Goal: Task Accomplishment & Management: Manage account settings

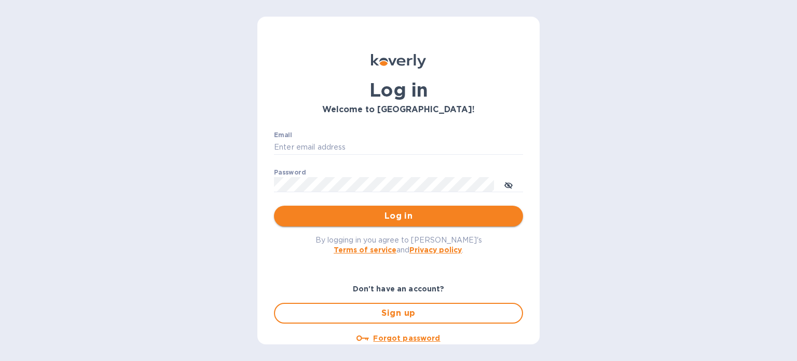
type input "[PERSON_NAME][EMAIL_ADDRESS][DOMAIN_NAME]"
click at [338, 211] on span "Log in" at bounding box center [398, 216] width 232 height 12
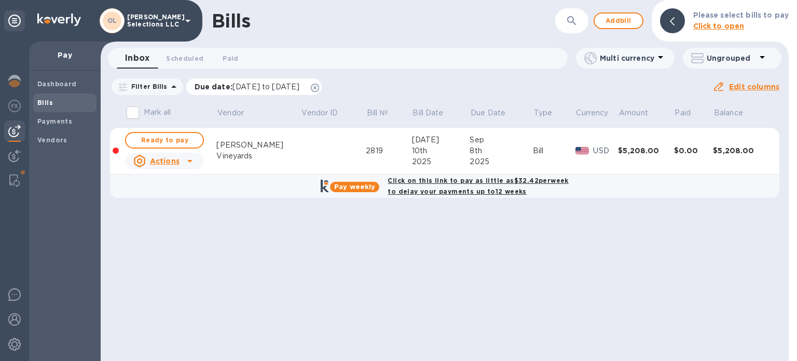
click at [319, 87] on icon at bounding box center [315, 88] width 8 height 8
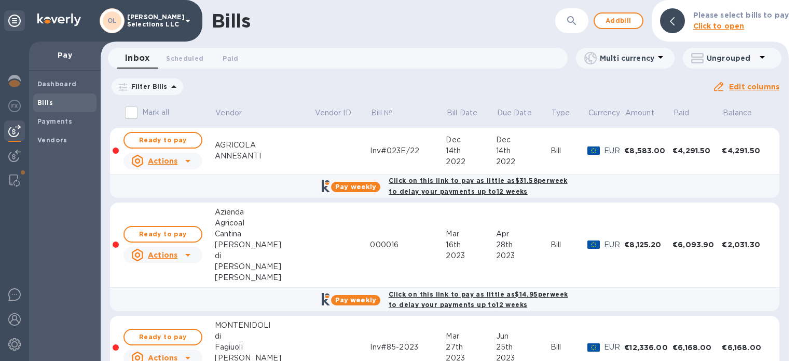
click at [564, 18] on button "button" at bounding box center [571, 20] width 25 height 25
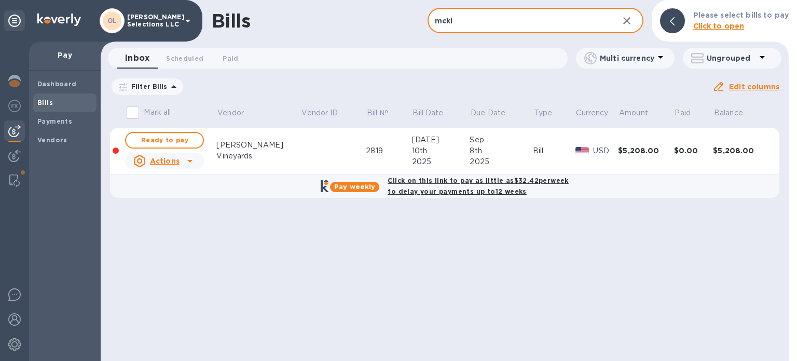
type input "mcki"
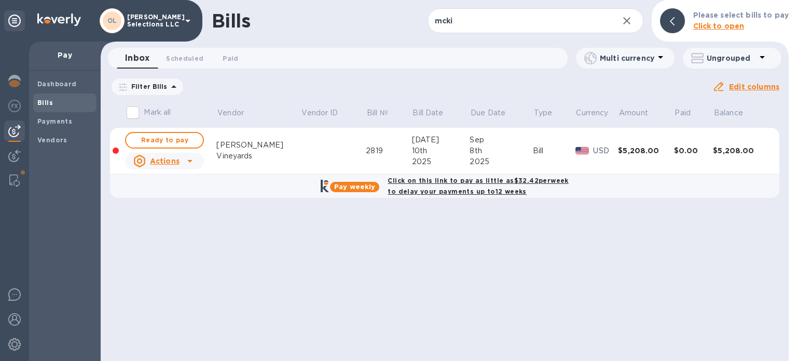
click at [679, 17] on div at bounding box center [672, 20] width 25 height 25
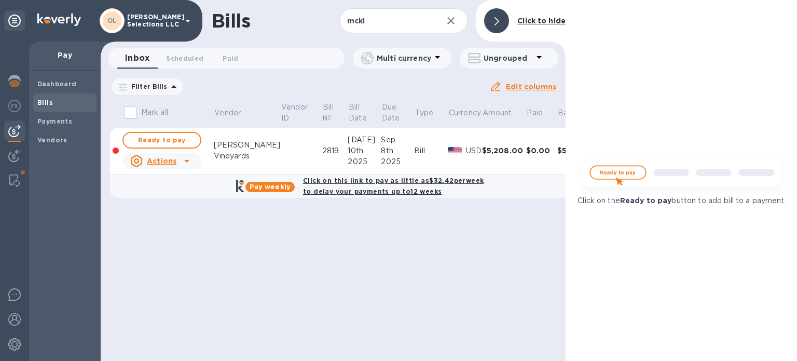
click at [495, 11] on div at bounding box center [496, 20] width 25 height 25
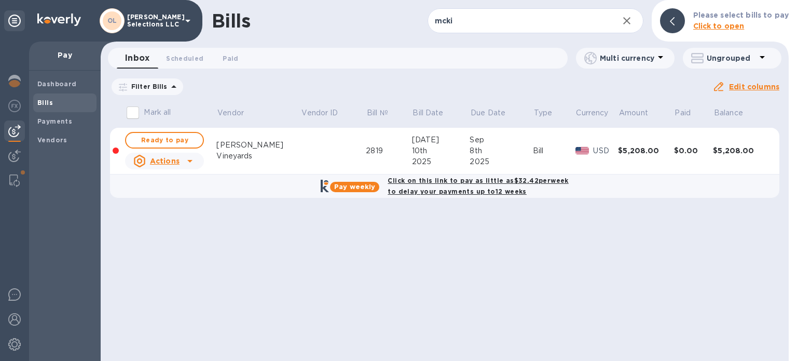
click at [47, 99] on b "Bills" at bounding box center [45, 103] width 16 height 8
click at [630, 23] on icon "button" at bounding box center [627, 21] width 12 height 12
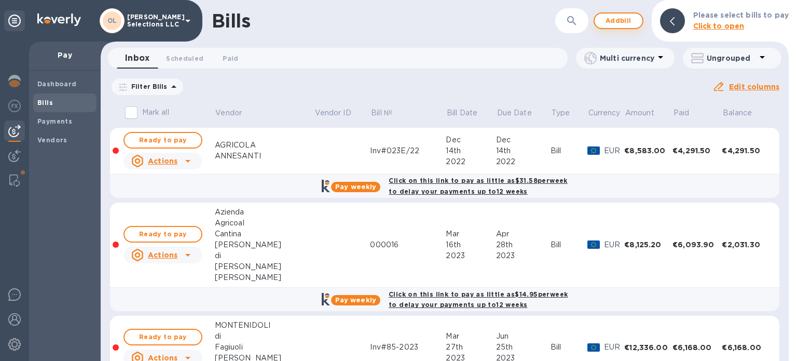
click at [608, 19] on span "Add bill" at bounding box center [618, 21] width 31 height 12
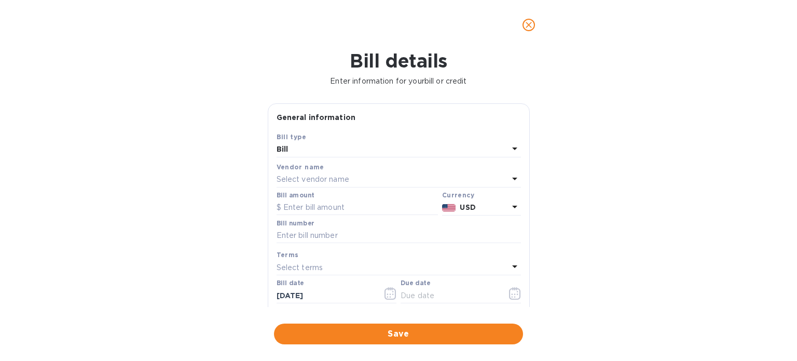
click at [308, 179] on p "Select vendor name" at bounding box center [313, 179] width 73 height 11
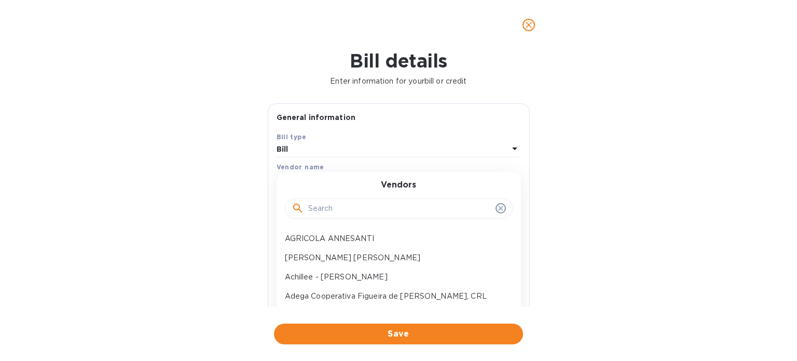
click at [332, 210] on input "text" at bounding box center [399, 209] width 183 height 16
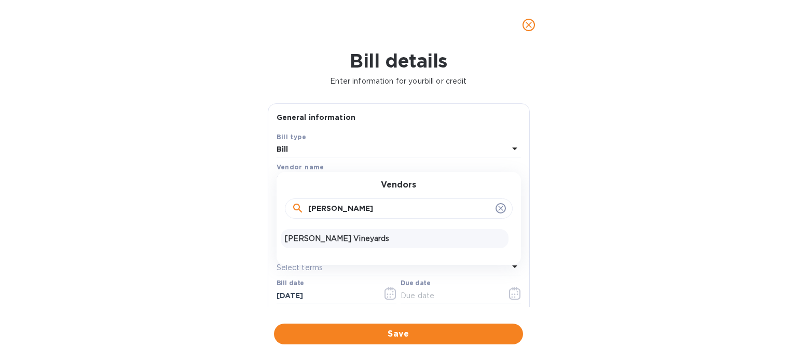
type input "[PERSON_NAME]"
click at [333, 238] on p "[PERSON_NAME] Vineyards" at bounding box center [394, 238] width 219 height 11
type input "[DATE]"
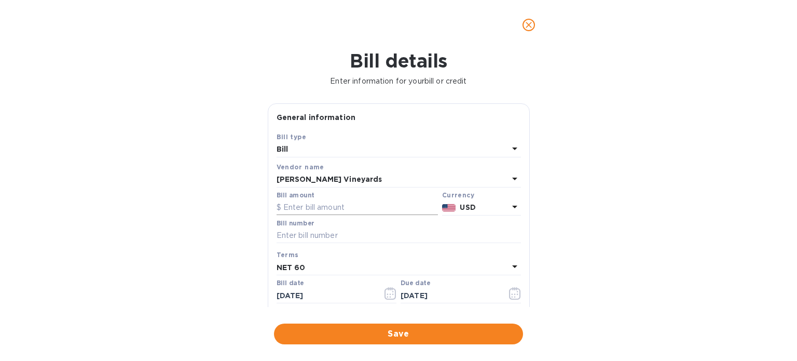
click at [309, 205] on input "text" at bounding box center [357, 208] width 161 height 16
type input "1,020"
click at [373, 237] on input "text" at bounding box center [399, 236] width 244 height 16
type input "2807"
click at [299, 293] on input "[DATE]" at bounding box center [326, 295] width 98 height 16
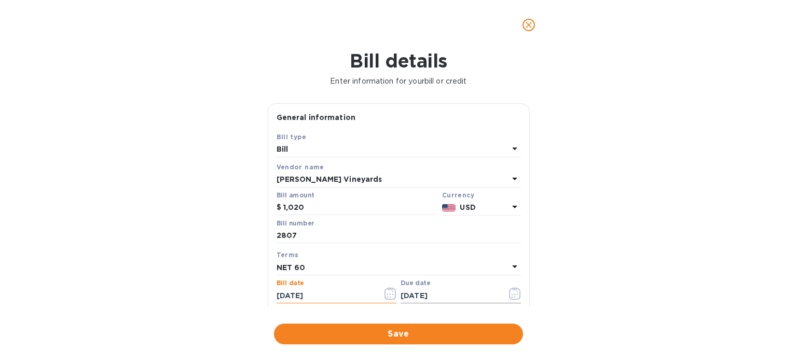
type input "[DATE]"
click at [405, 295] on input "[DATE]" at bounding box center [450, 295] width 98 height 16
click at [419, 297] on input "[DATE]" at bounding box center [450, 295] width 98 height 16
type input "[DATE]"
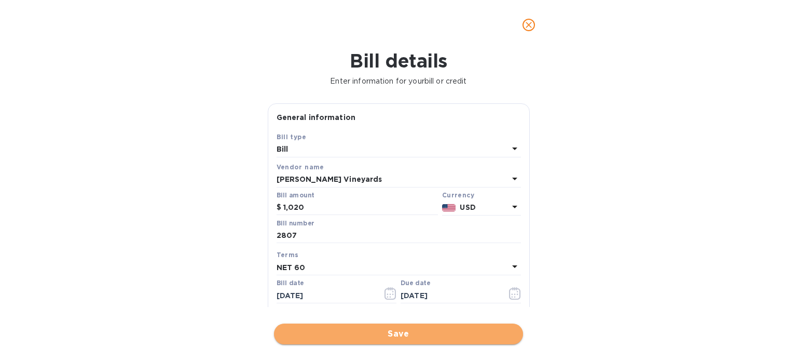
click at [442, 337] on span "Save" at bounding box center [398, 333] width 232 height 12
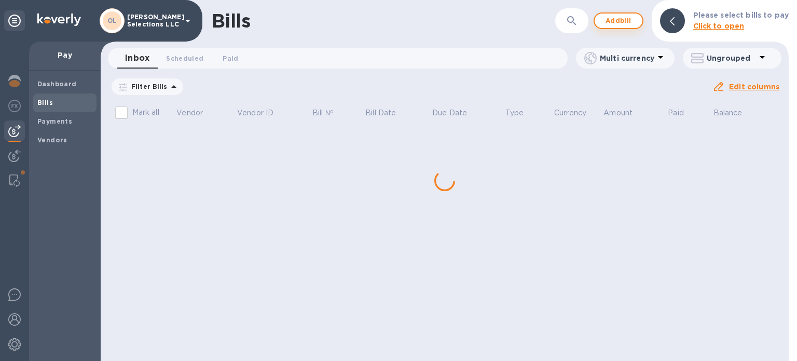
click at [627, 16] on span "Add bill" at bounding box center [618, 21] width 31 height 12
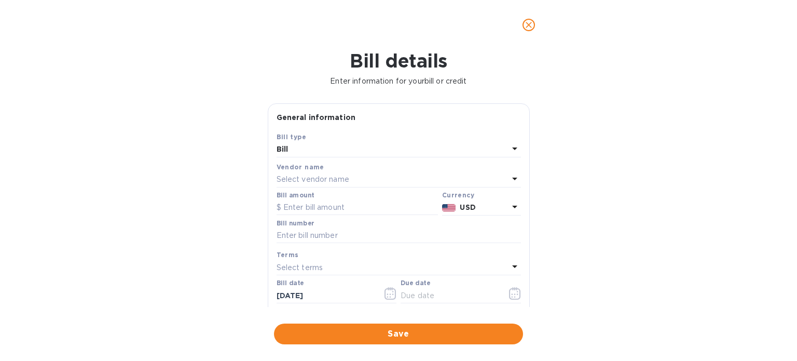
click at [342, 178] on p "Select vendor name" at bounding box center [313, 179] width 73 height 11
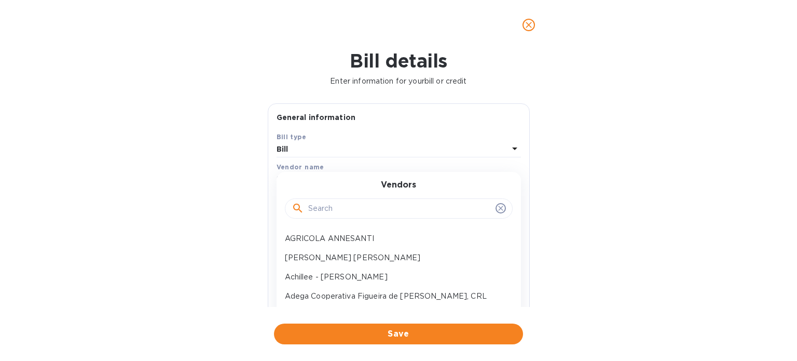
click at [347, 211] on input "text" at bounding box center [399, 209] width 183 height 16
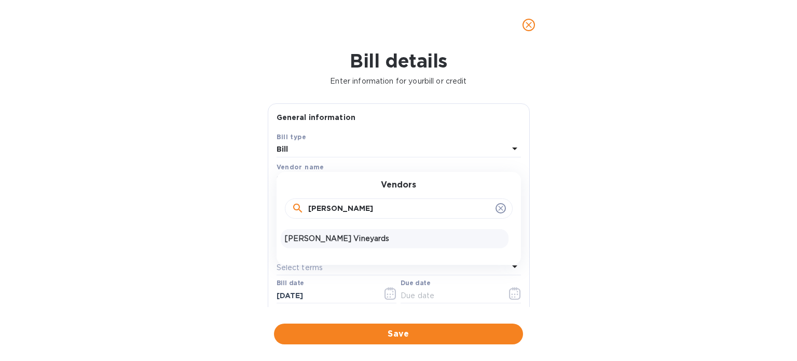
type input "[PERSON_NAME]"
click at [354, 233] on p "[PERSON_NAME] Vineyards" at bounding box center [394, 238] width 219 height 11
type input "[DATE]"
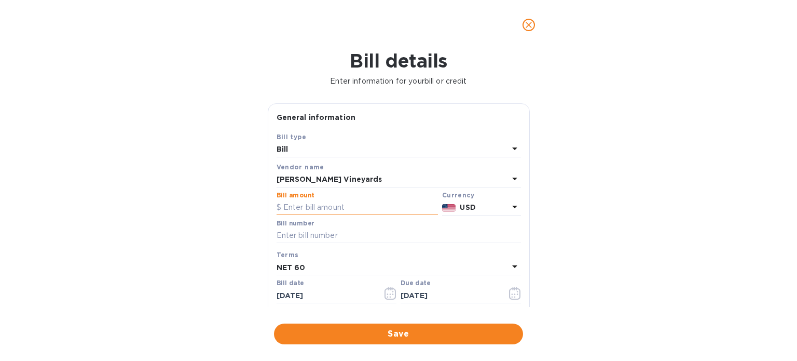
click at [333, 208] on input "text" at bounding box center [357, 208] width 161 height 16
type input "3,672"
click at [324, 240] on input "text" at bounding box center [399, 236] width 244 height 16
type input "2809"
click at [299, 292] on input "[DATE]" at bounding box center [326, 295] width 98 height 16
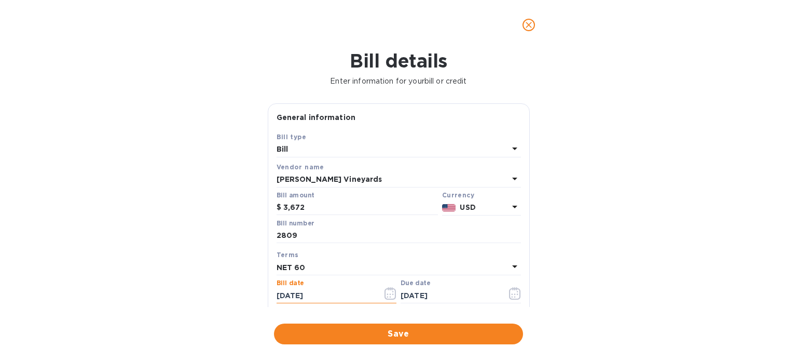
click at [286, 292] on input "[DATE]" at bounding box center [326, 295] width 98 height 16
type input "[DATE]"
click at [407, 294] on input "[DATE]" at bounding box center [450, 295] width 98 height 16
click at [403, 291] on input "[DATE]" at bounding box center [450, 295] width 98 height 16
click at [421, 293] on input "[DATE]" at bounding box center [450, 295] width 98 height 16
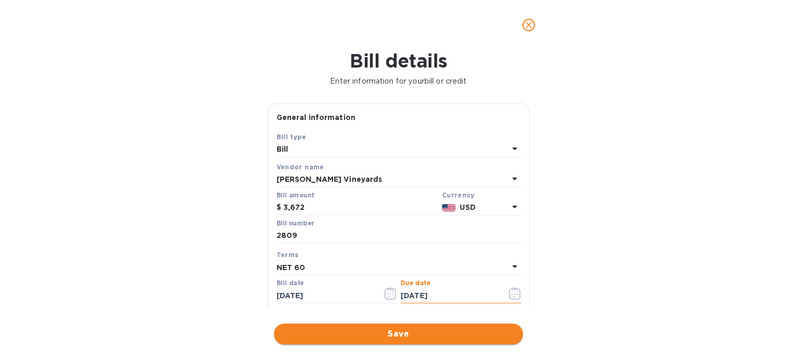
type input "[DATE]"
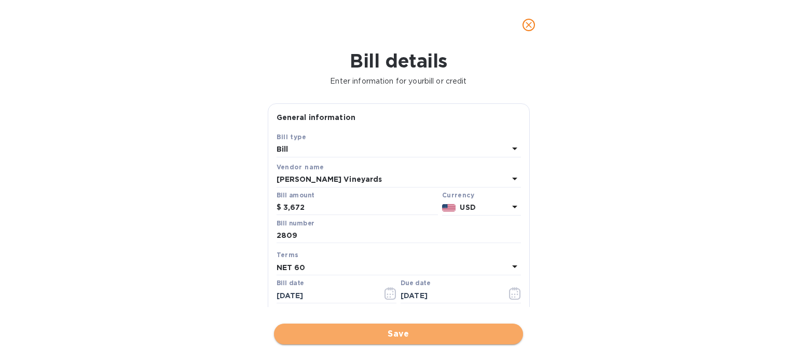
click at [438, 328] on span "Save" at bounding box center [398, 333] width 232 height 12
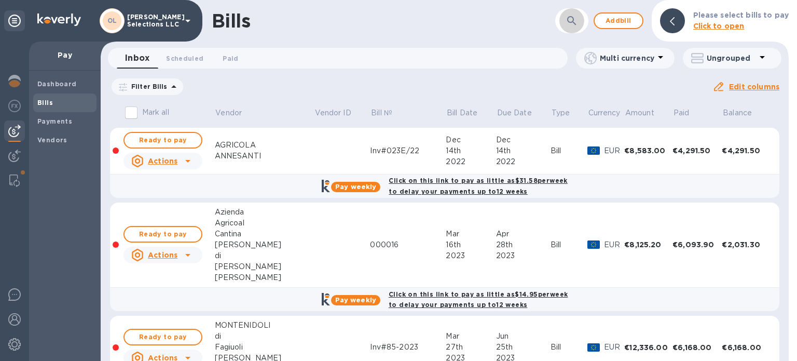
click at [575, 21] on icon "button" at bounding box center [571, 20] width 9 height 9
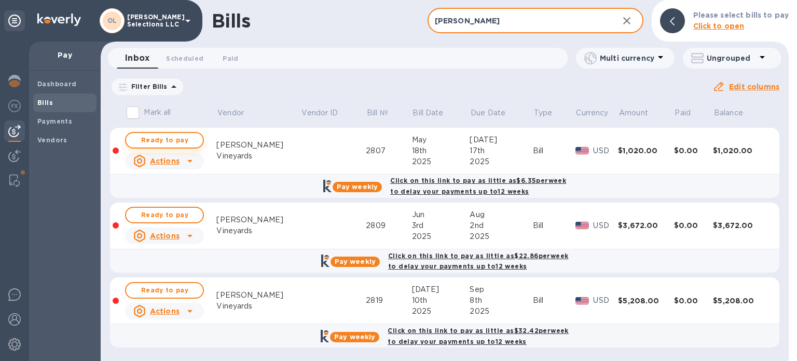
type input "[PERSON_NAME]"
click at [159, 140] on span "Ready to pay" at bounding box center [164, 140] width 60 height 12
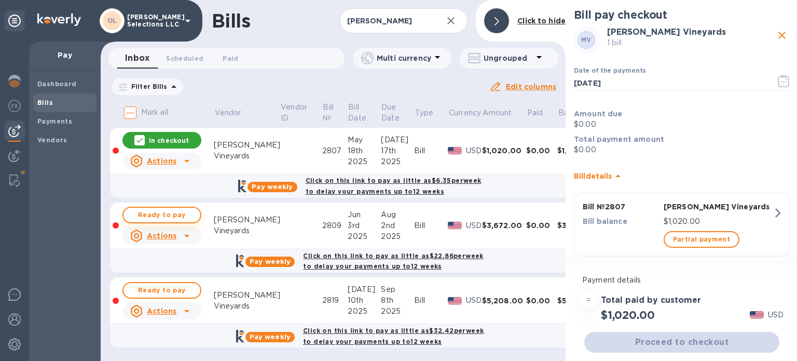
click at [158, 216] on span "Ready to pay" at bounding box center [162, 215] width 60 height 12
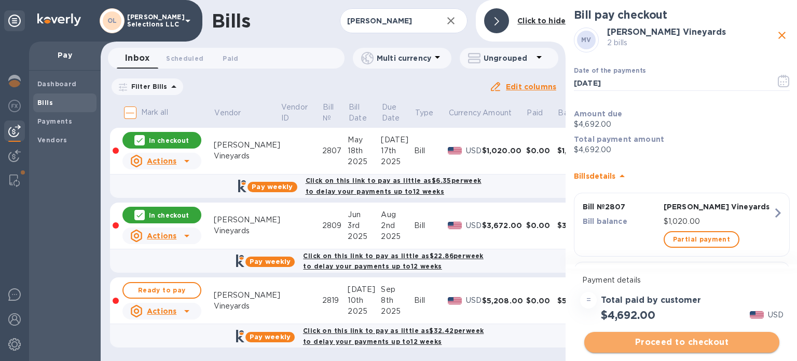
click at [680, 343] on span "Proceed to checkout" at bounding box center [681, 342] width 178 height 12
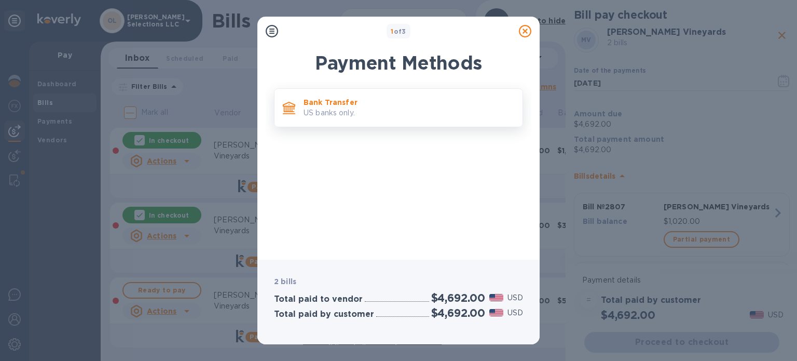
click at [463, 101] on p "Bank Transfer" at bounding box center [409, 102] width 211 height 10
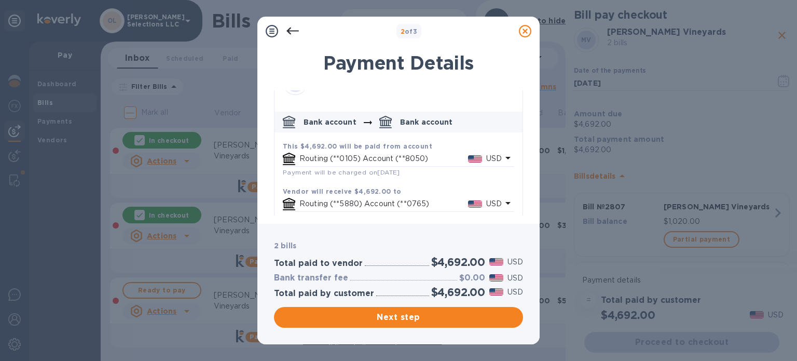
scroll to position [46, 0]
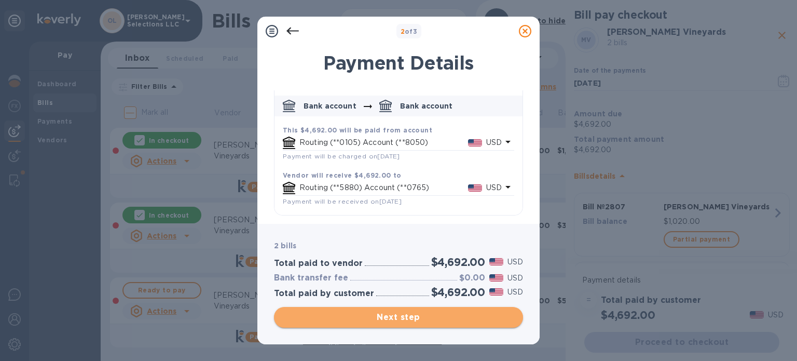
click at [416, 324] on button "Next step" at bounding box center [398, 317] width 249 height 21
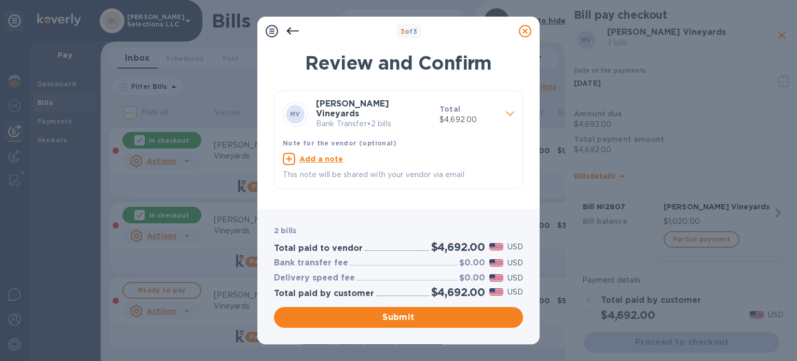
click at [384, 171] on p "This note will be shared with your vendor via email" at bounding box center [398, 174] width 231 height 11
click at [326, 155] on u "Add a note" at bounding box center [321, 159] width 44 height 8
click at [320, 157] on textarea at bounding box center [390, 160] width 215 height 9
type textarea "Invs#2807 & 2809"
click at [415, 319] on span "Submit" at bounding box center [398, 317] width 232 height 12
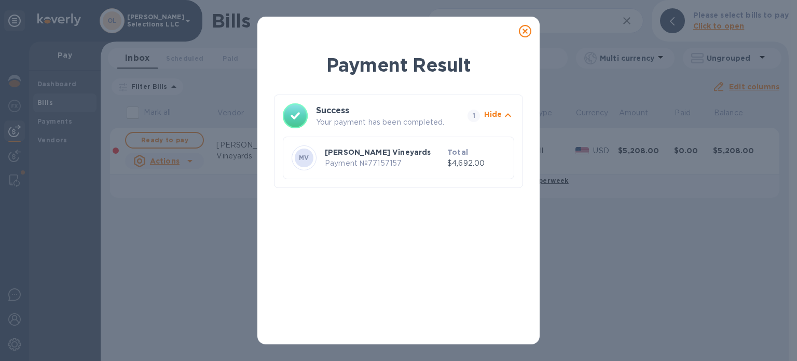
click at [526, 31] on icon at bounding box center [525, 31] width 12 height 12
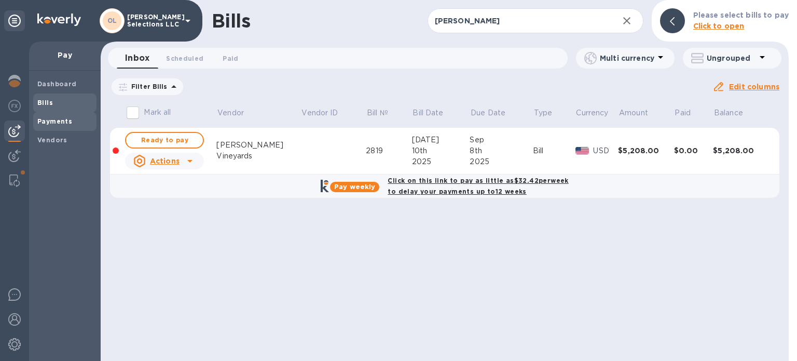
click at [61, 128] on div "Payments" at bounding box center [64, 121] width 63 height 19
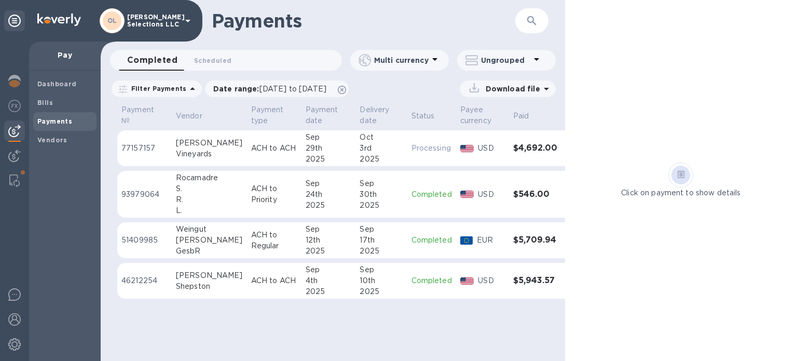
click at [266, 150] on p "ACH to ACH" at bounding box center [274, 148] width 46 height 11
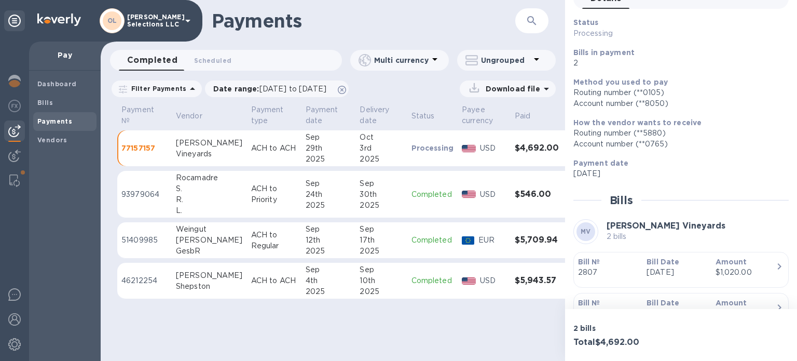
scroll to position [112, 0]
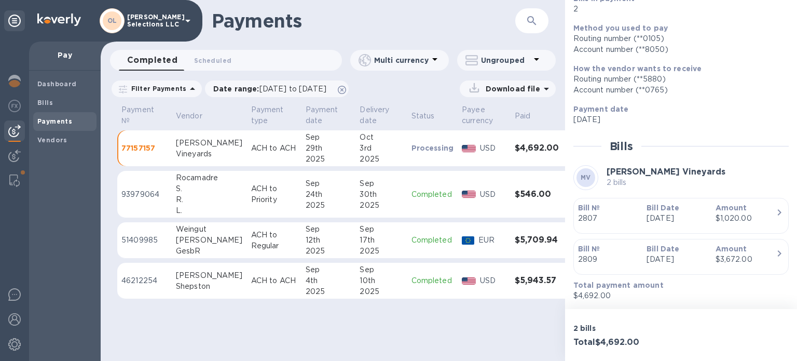
click at [715, 220] on div "$1,020.00" at bounding box center [745, 218] width 60 height 11
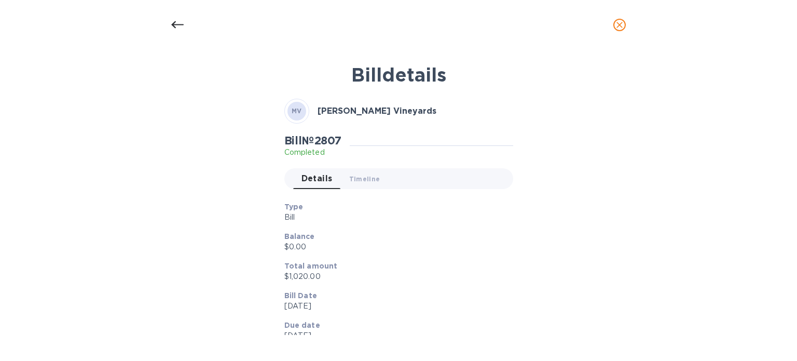
click at [615, 29] on icon "close" at bounding box center [619, 25] width 10 height 10
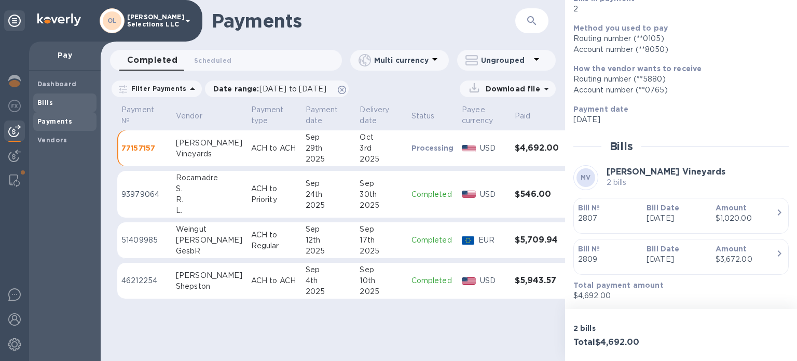
drag, startPoint x: 38, startPoint y: 101, endPoint x: 47, endPoint y: 100, distance: 9.4
click at [38, 101] on b "Bills" at bounding box center [45, 103] width 16 height 8
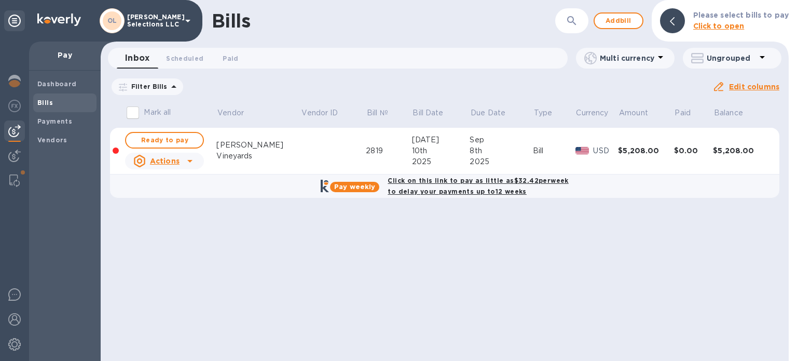
click at [0, 0] on icon at bounding box center [0, 0] width 0 height 0
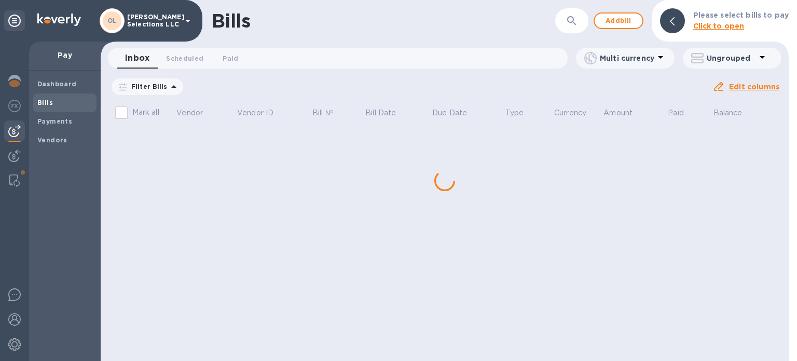
click at [574, 27] on button "button" at bounding box center [571, 20] width 25 height 25
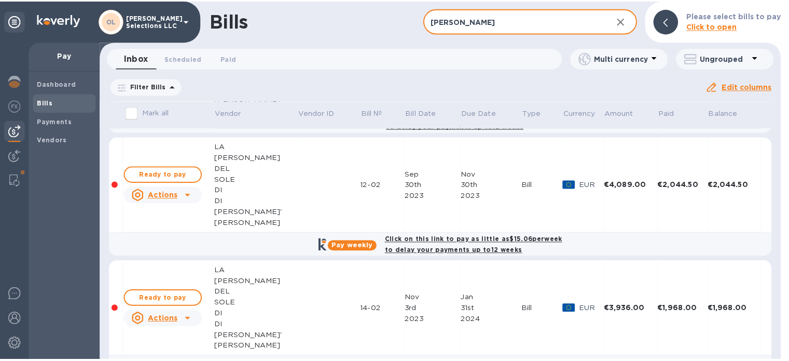
scroll to position [271, 0]
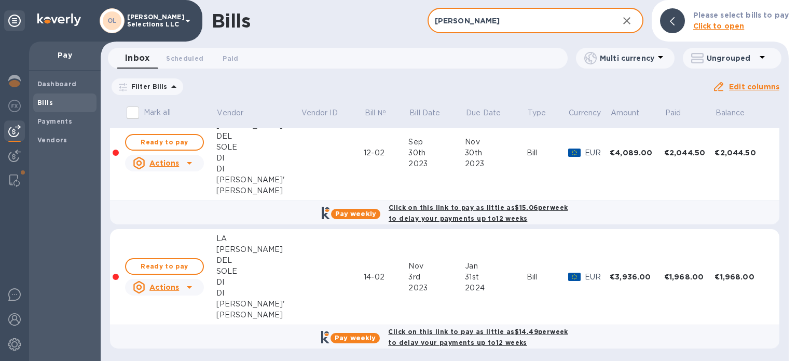
type input "[PERSON_NAME]"
click at [176, 132] on div "Ready to pay" at bounding box center [164, 142] width 83 height 21
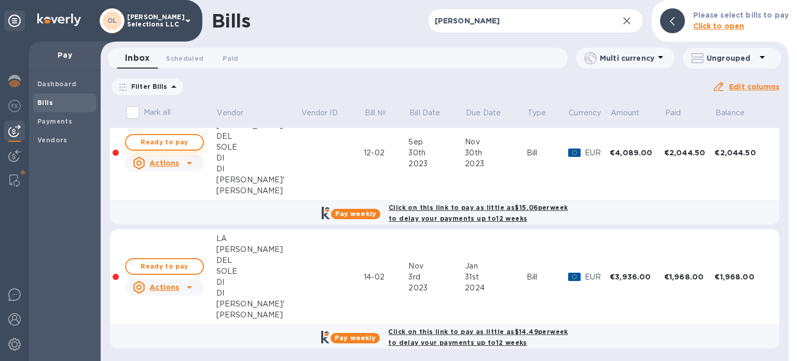
click at [180, 141] on span "Ready to pay" at bounding box center [164, 142] width 60 height 12
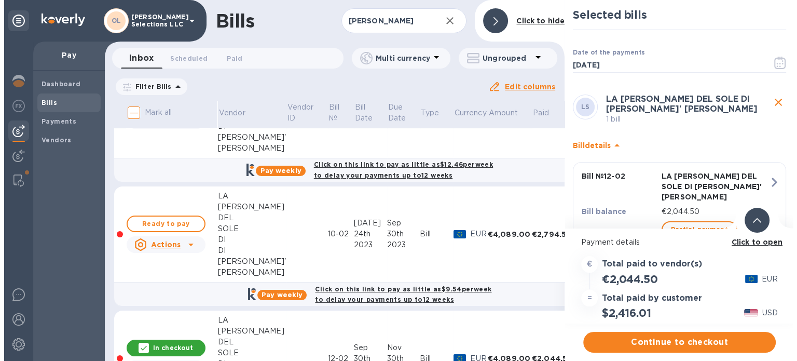
scroll to position [63, 0]
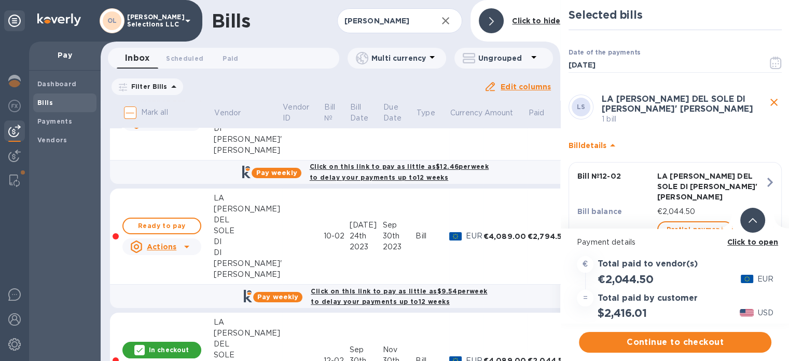
click at [489, 24] on div at bounding box center [491, 20] width 25 height 25
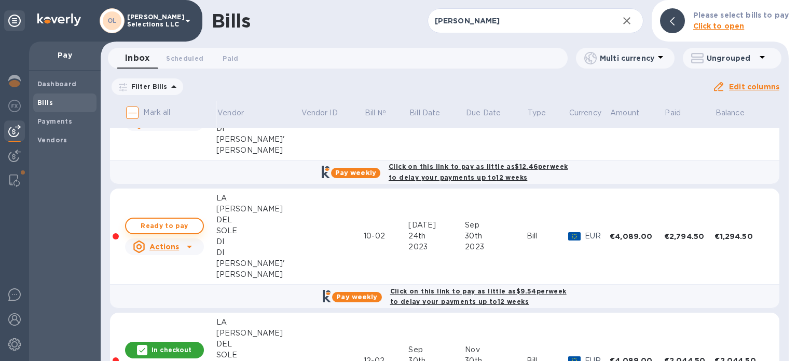
click at [169, 224] on span "Ready to pay" at bounding box center [164, 225] width 60 height 12
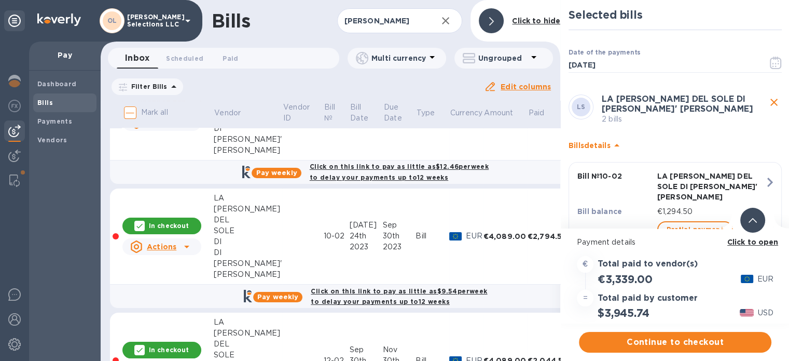
click at [752, 240] on b "Click to open" at bounding box center [752, 242] width 51 height 8
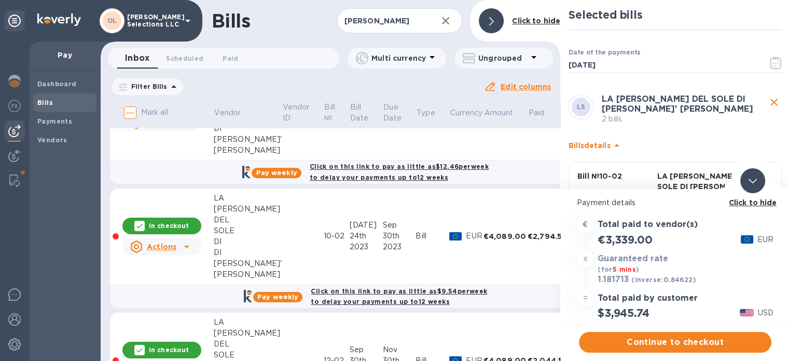
click at [770, 99] on icon "close" at bounding box center [774, 102] width 12 height 12
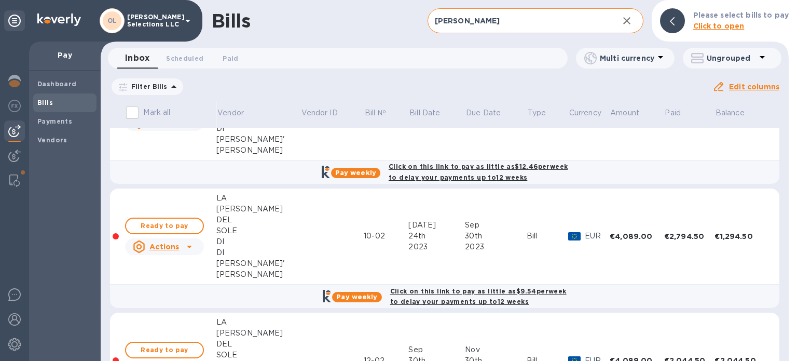
click at [625, 21] on icon "button" at bounding box center [627, 21] width 12 height 12
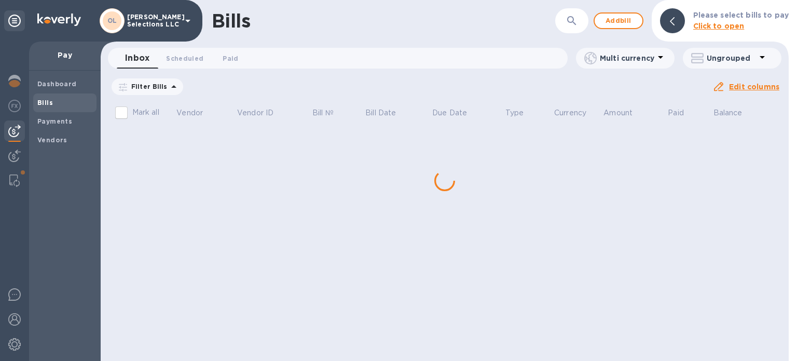
click at [575, 21] on icon "button" at bounding box center [572, 21] width 12 height 12
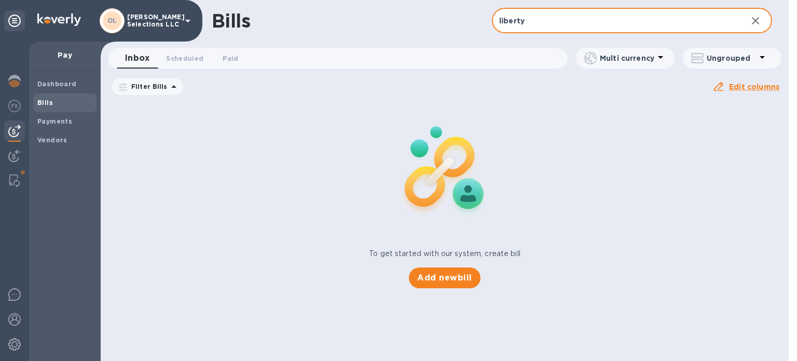
type input "liberty"
click at [466, 281] on span "Add new bill" at bounding box center [444, 277] width 54 height 12
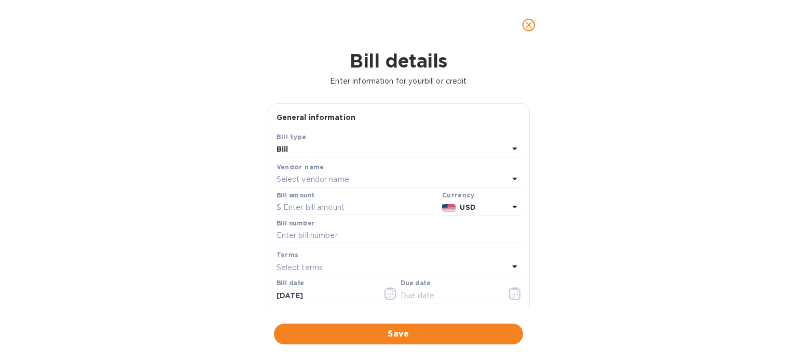
click at [298, 178] on p "Select vendor name" at bounding box center [313, 179] width 73 height 11
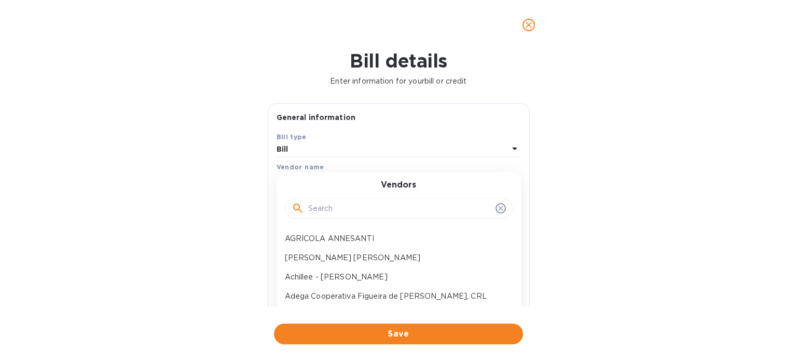
click at [318, 205] on input "text" at bounding box center [399, 209] width 183 height 16
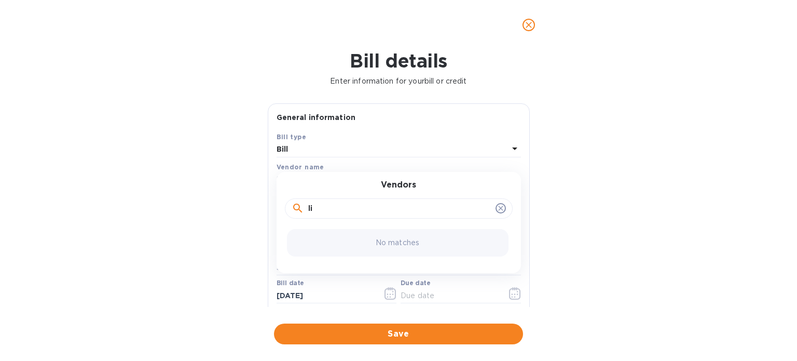
type input "l"
